Goal: Information Seeking & Learning: Understand process/instructions

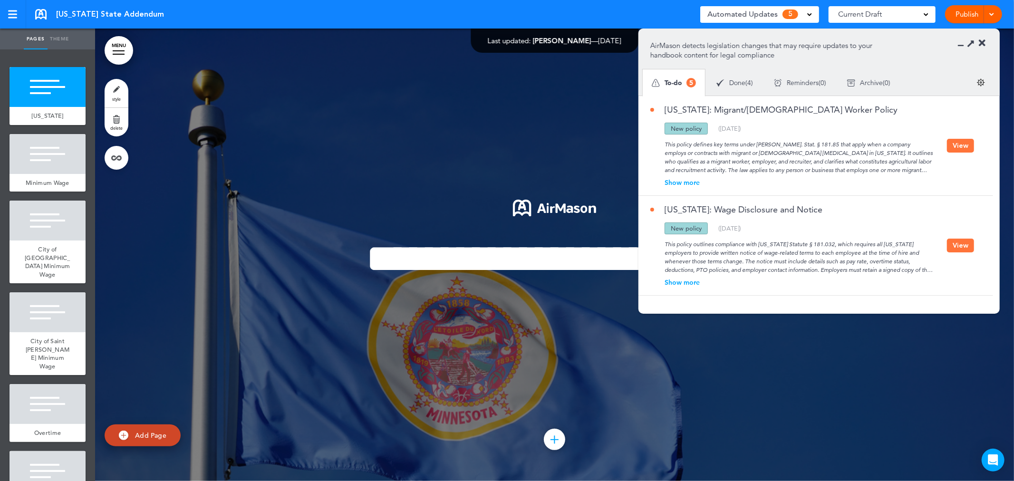
click at [498, 164] on div "**********" at bounding box center [554, 255] width 475 height 182
click at [348, 167] on div "**********" at bounding box center [554, 255] width 475 height 182
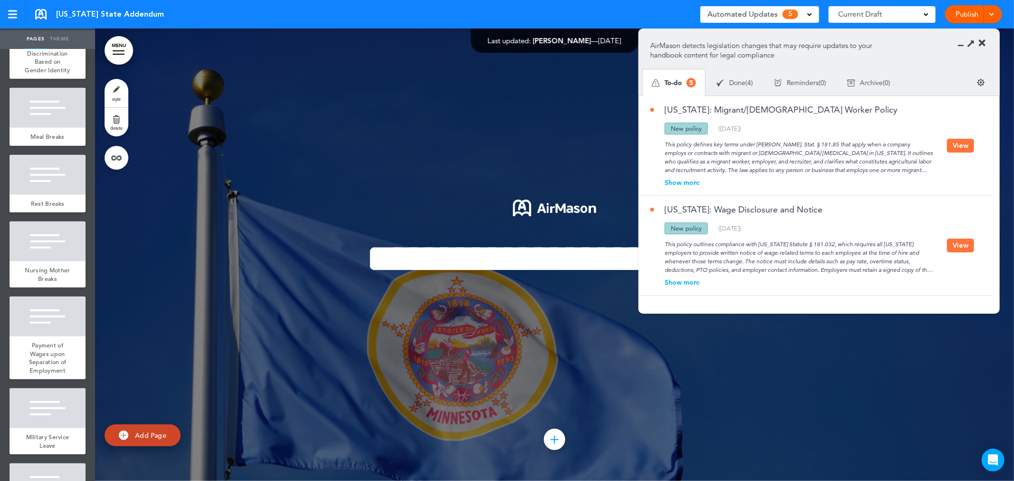
scroll to position [739, 0]
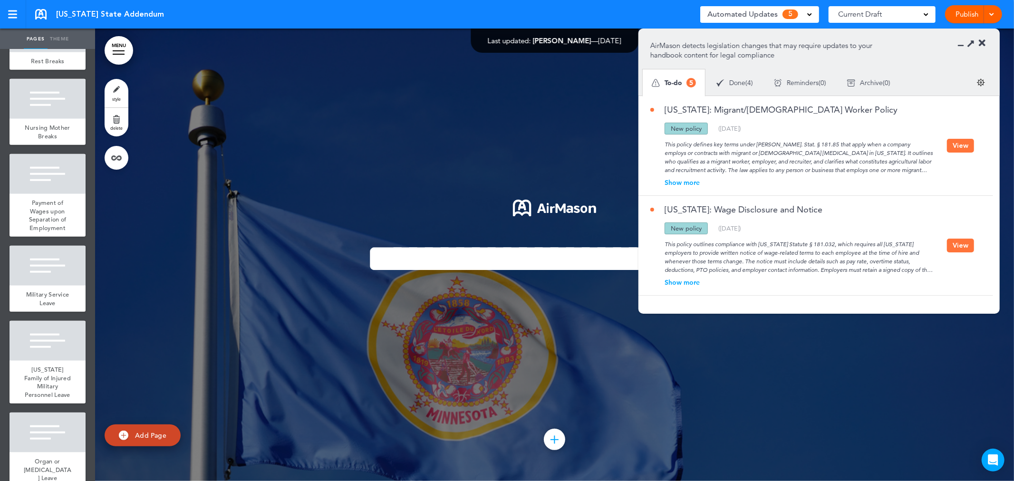
click at [982, 41] on icon at bounding box center [982, 44] width 7 height 10
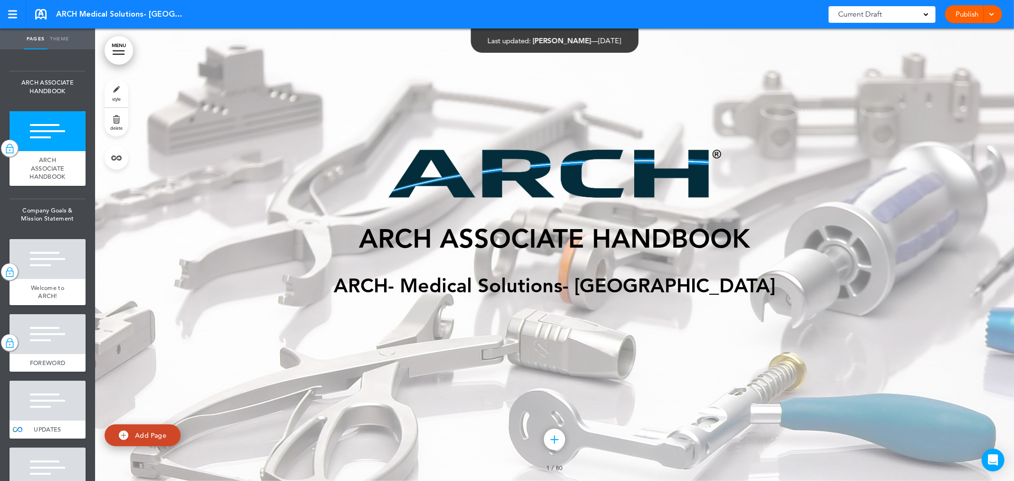
click at [264, 131] on div at bounding box center [554, 255] width 919 height 453
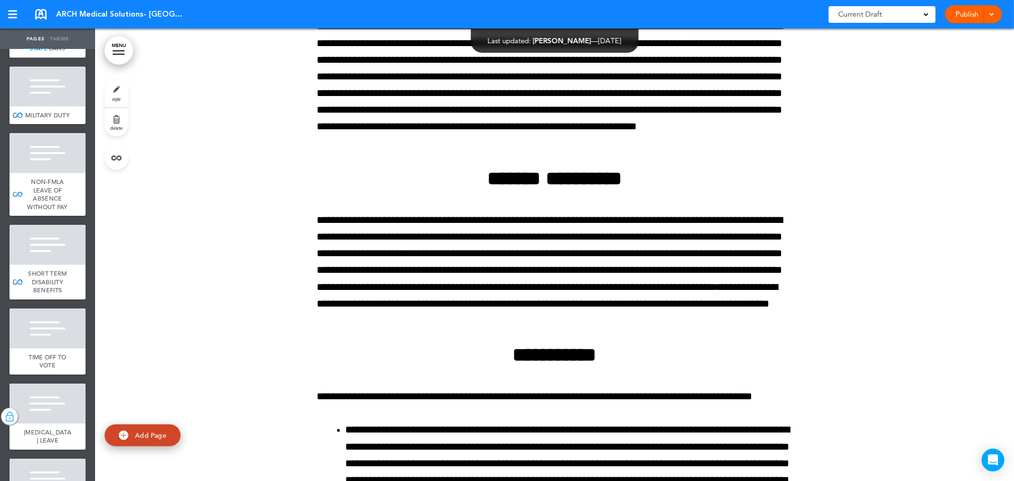
scroll to position [2470, 0]
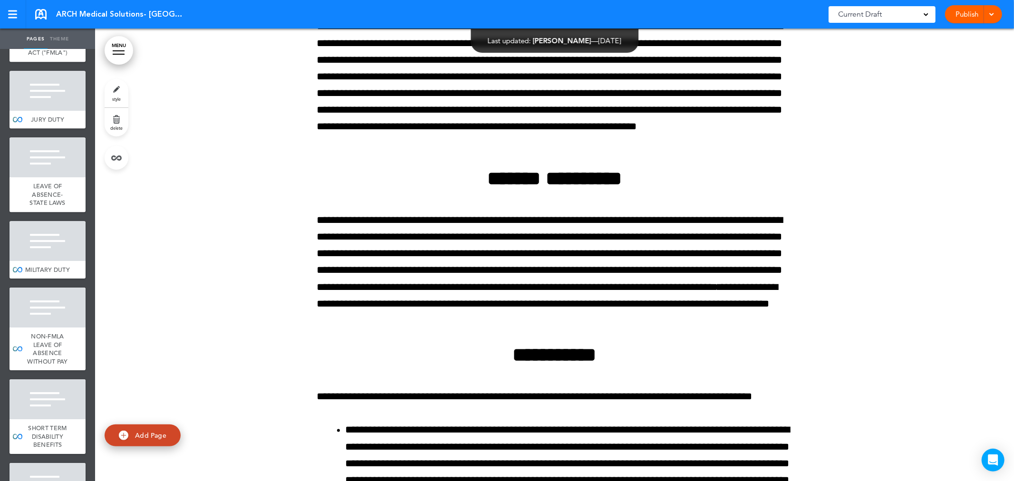
click at [27, 62] on div "FAMILY AND MEDICAL LEAVE ACT ("FMLA")" at bounding box center [48, 44] width 76 height 35
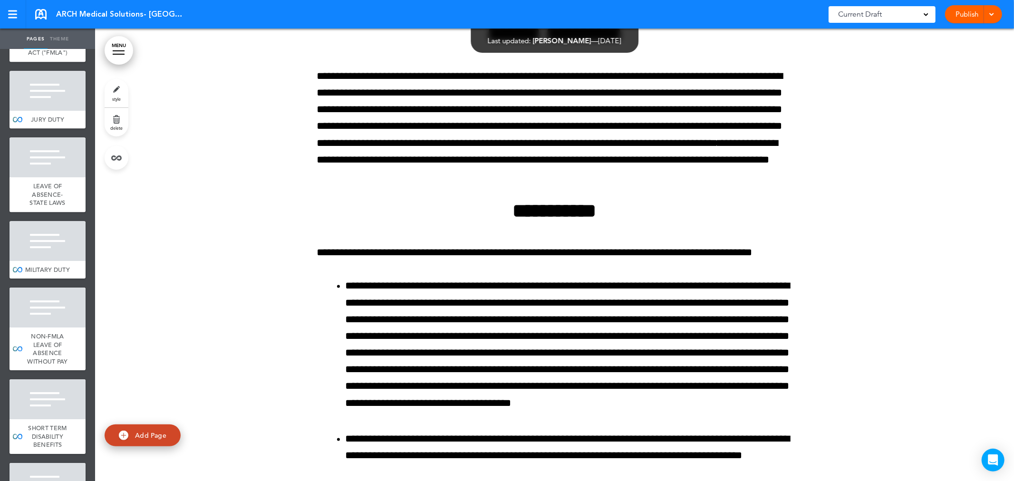
scroll to position [19621, 0]
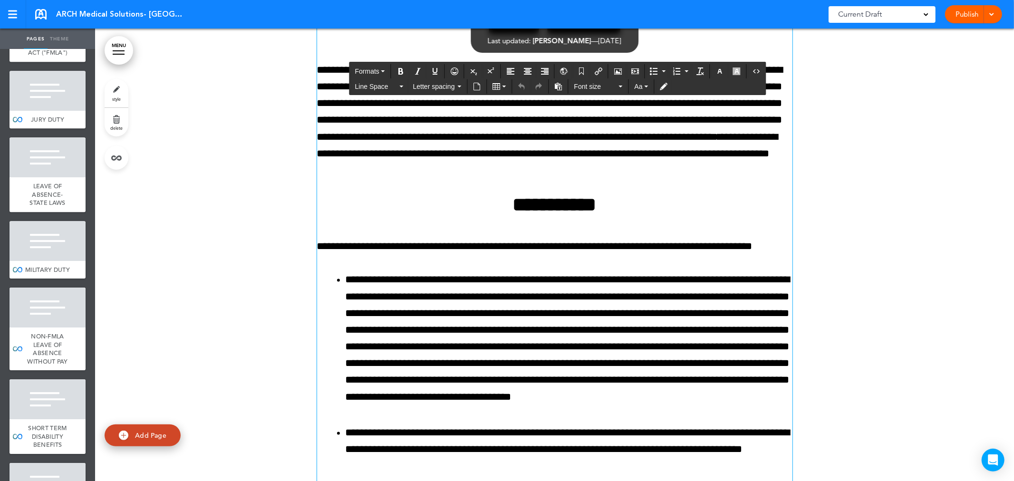
drag, startPoint x: 600, startPoint y: 273, endPoint x: 177, endPoint y: 149, distance: 441.3
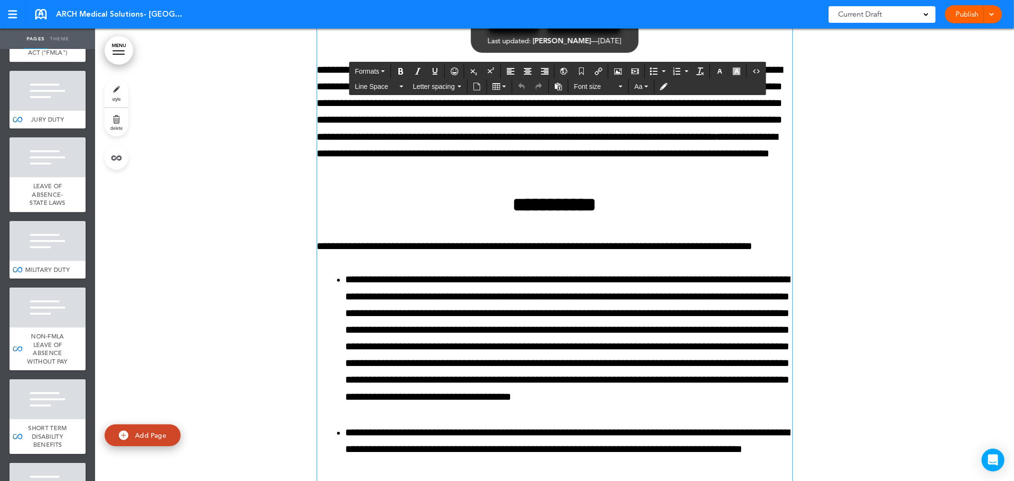
drag, startPoint x: 535, startPoint y: 274, endPoint x: 295, endPoint y: 146, distance: 271.8
drag, startPoint x: 580, startPoint y: 270, endPoint x: 490, endPoint y: 219, distance: 103.9
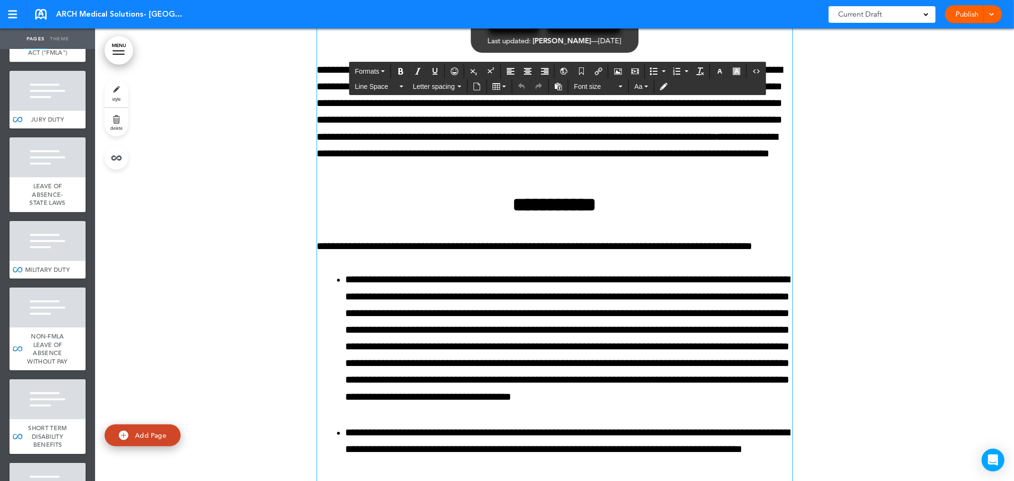
drag, startPoint x: 490, startPoint y: 219, endPoint x: 711, endPoint y: 213, distance: 221.1
drag, startPoint x: 716, startPoint y: 213, endPoint x: 781, endPoint y: 261, distance: 81.2
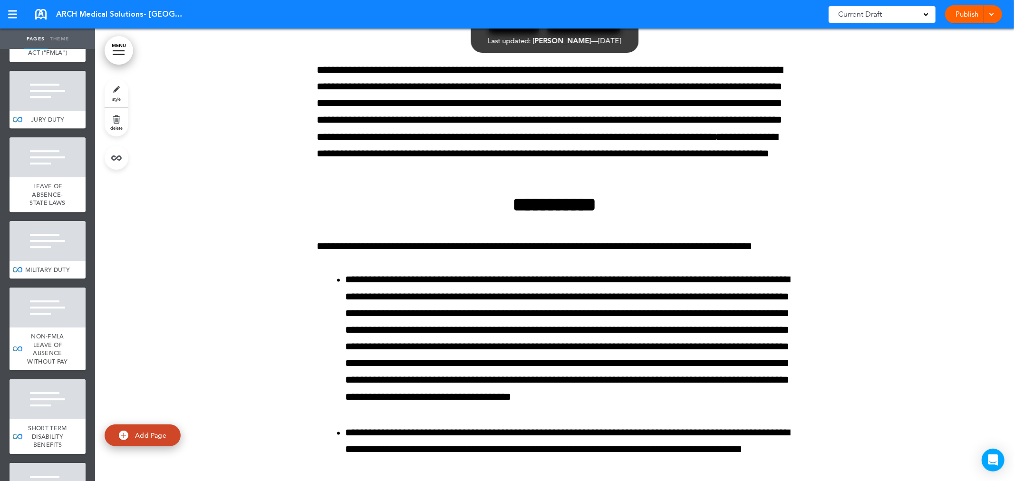
scroll to position [1929, 0]
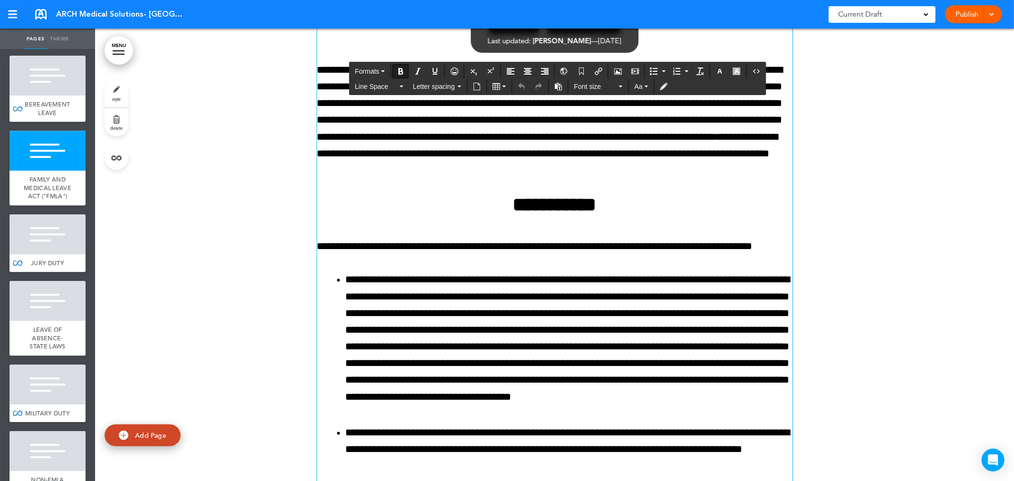
scroll to position [2346, 0]
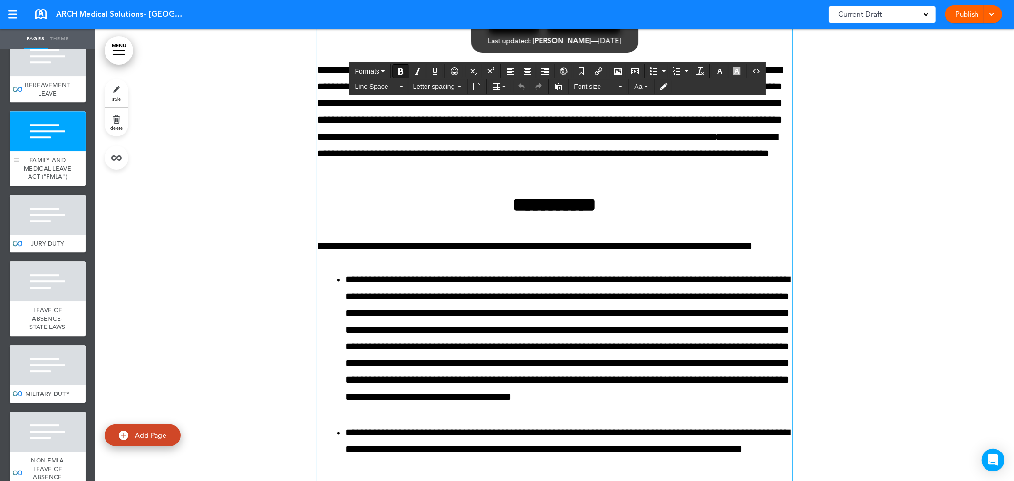
click at [43, 151] on div at bounding box center [48, 131] width 76 height 40
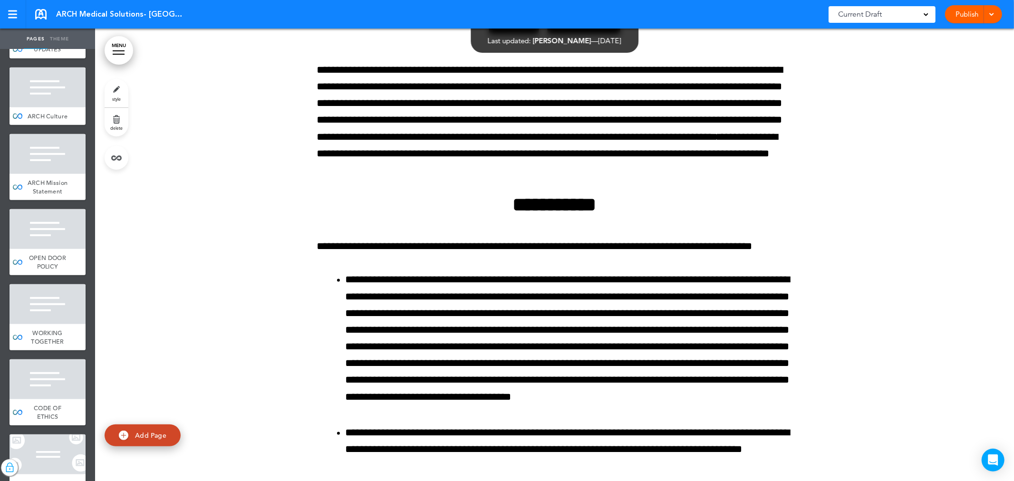
scroll to position [0, 0]
